Goal: Use online tool/utility: Utilize a website feature to perform a specific function

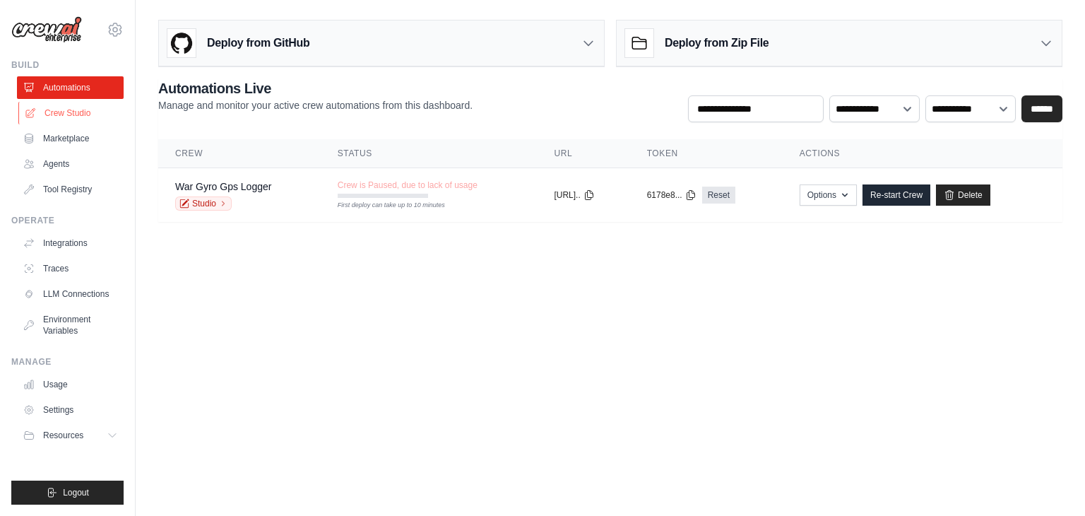
click at [71, 105] on link "Crew Studio" at bounding box center [71, 113] width 107 height 23
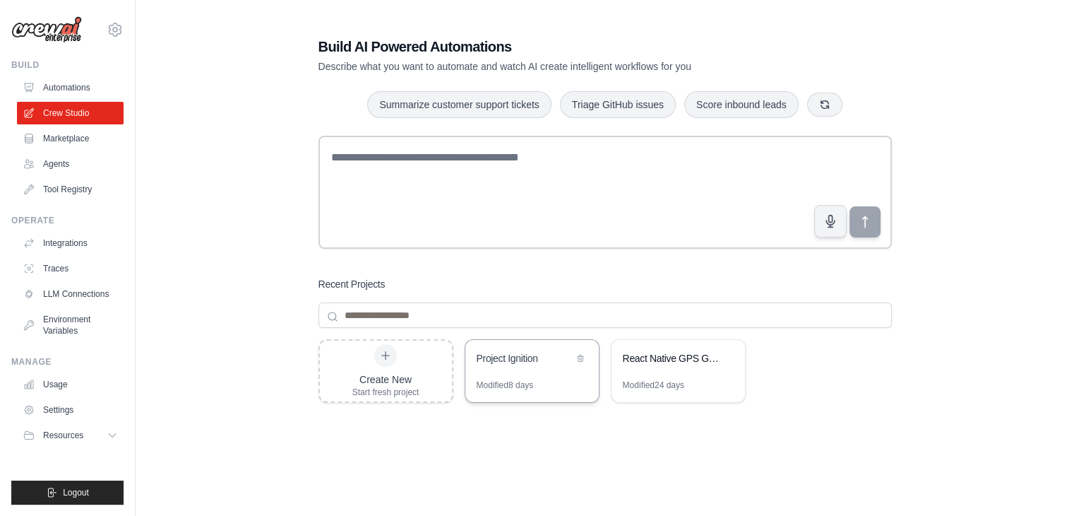
click at [526, 372] on div "Project Ignition" at bounding box center [533, 360] width 134 height 40
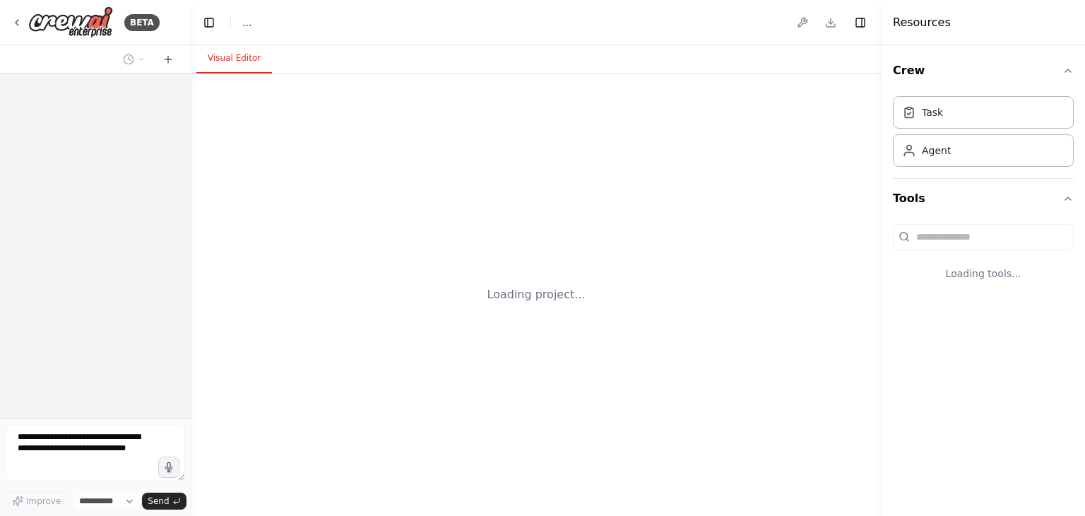
select select "****"
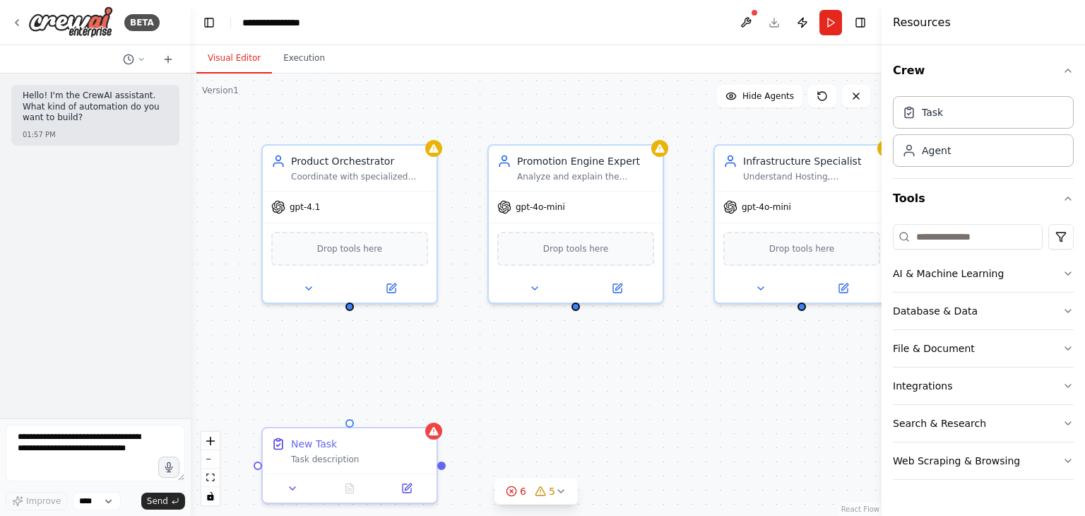
click at [659, 81] on div "Product Orchestrator Coordinate with specialized agents, merge their insights, …" at bounding box center [536, 294] width 691 height 442
